Goal: Task Accomplishment & Management: Complete application form

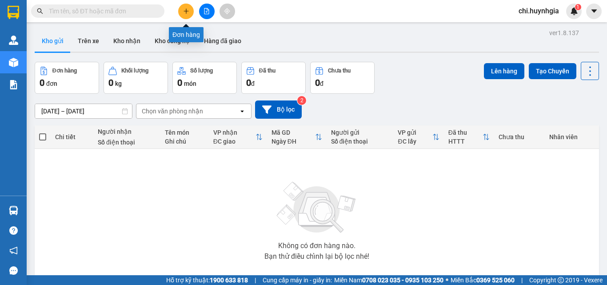
click at [180, 12] on button at bounding box center [186, 12] width 16 height 16
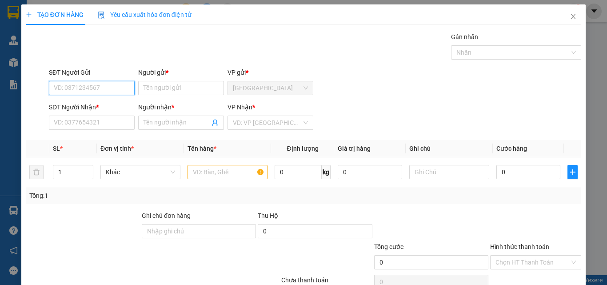
click at [98, 83] on input "SĐT Người Gửi" at bounding box center [92, 88] width 86 height 14
type input "0"
type input "0776368919"
click at [104, 105] on div "0776368919 - THẢO" at bounding box center [91, 106] width 74 height 10
type input "THẢO"
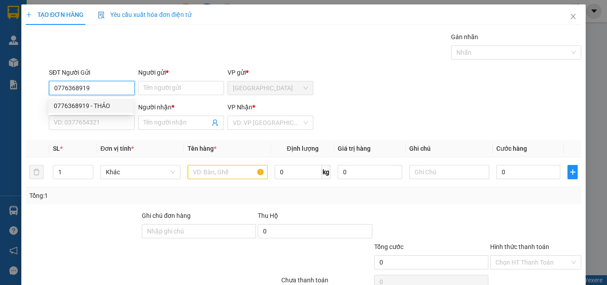
type input "0908717223"
type input "SƠN"
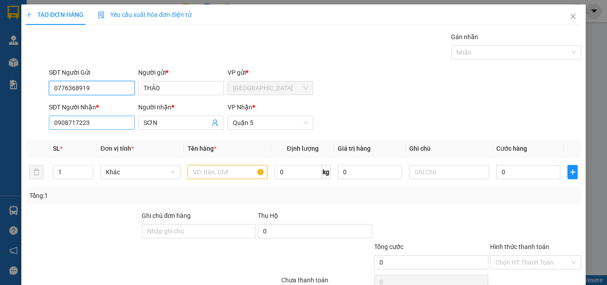
type input "0776368919"
click at [123, 123] on input "0908717223" at bounding box center [92, 122] width 86 height 14
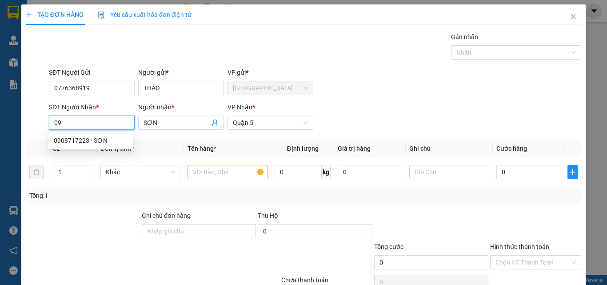
type input "0"
type input "0938673919"
click at [111, 139] on div "0938673919 - QUÂN" at bounding box center [91, 140] width 74 height 10
type input "QUÂN"
type input "0938673919"
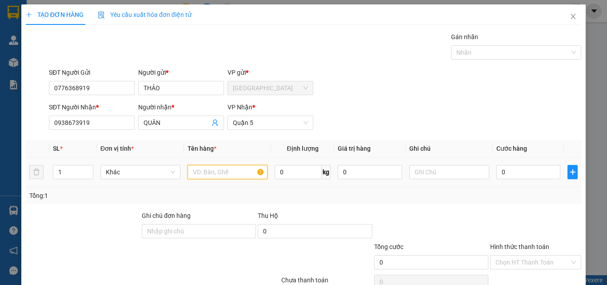
click at [218, 169] on input "text" at bounding box center [227, 172] width 80 height 14
type input "T"
click at [509, 173] on input "0" at bounding box center [528, 172] width 64 height 14
type input "3"
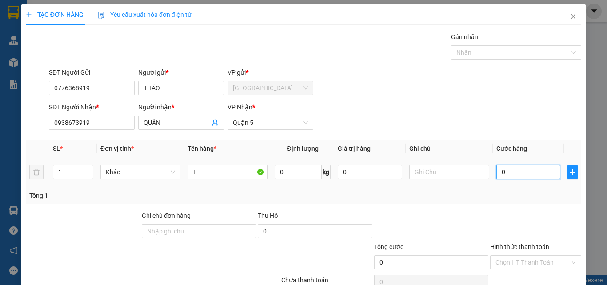
type input "3"
type input "30"
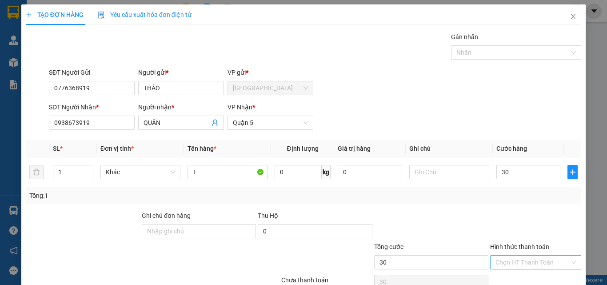
type input "30.000"
click at [528, 259] on input "Hình thức thanh toán" at bounding box center [532, 261] width 74 height 13
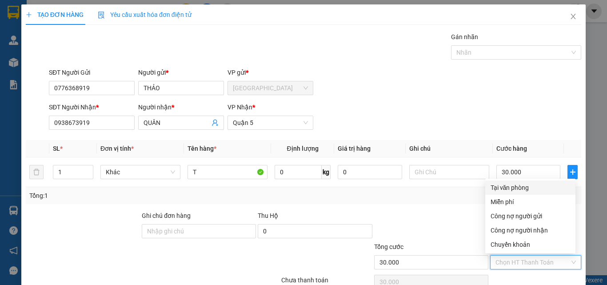
click at [528, 192] on div "Tại văn phòng" at bounding box center [529, 188] width 79 height 10
type input "0"
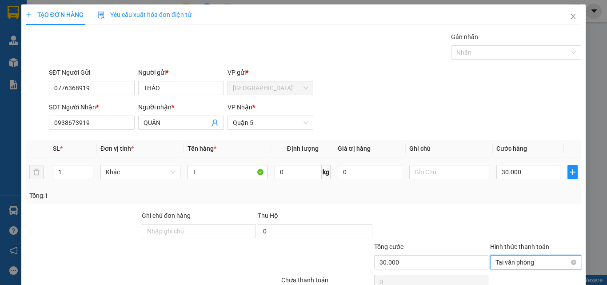
scroll to position [44, 0]
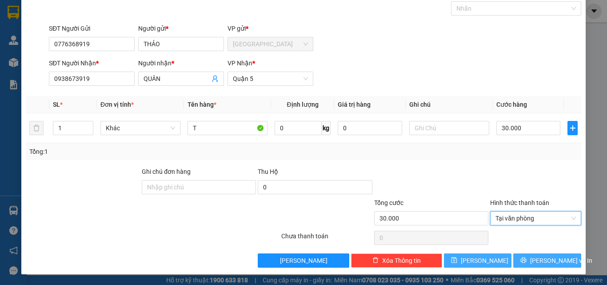
drag, startPoint x: 535, startPoint y: 258, endPoint x: 505, endPoint y: 255, distance: 30.0
click at [536, 258] on span "[PERSON_NAME] và In" at bounding box center [561, 260] width 62 height 10
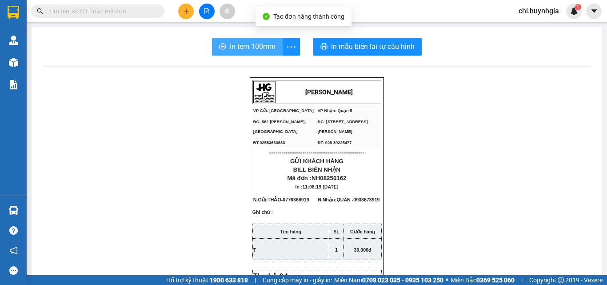
click at [261, 52] on span "In tem 100mm" at bounding box center [253, 46] width 46 height 11
